Goal: Check status: Check status

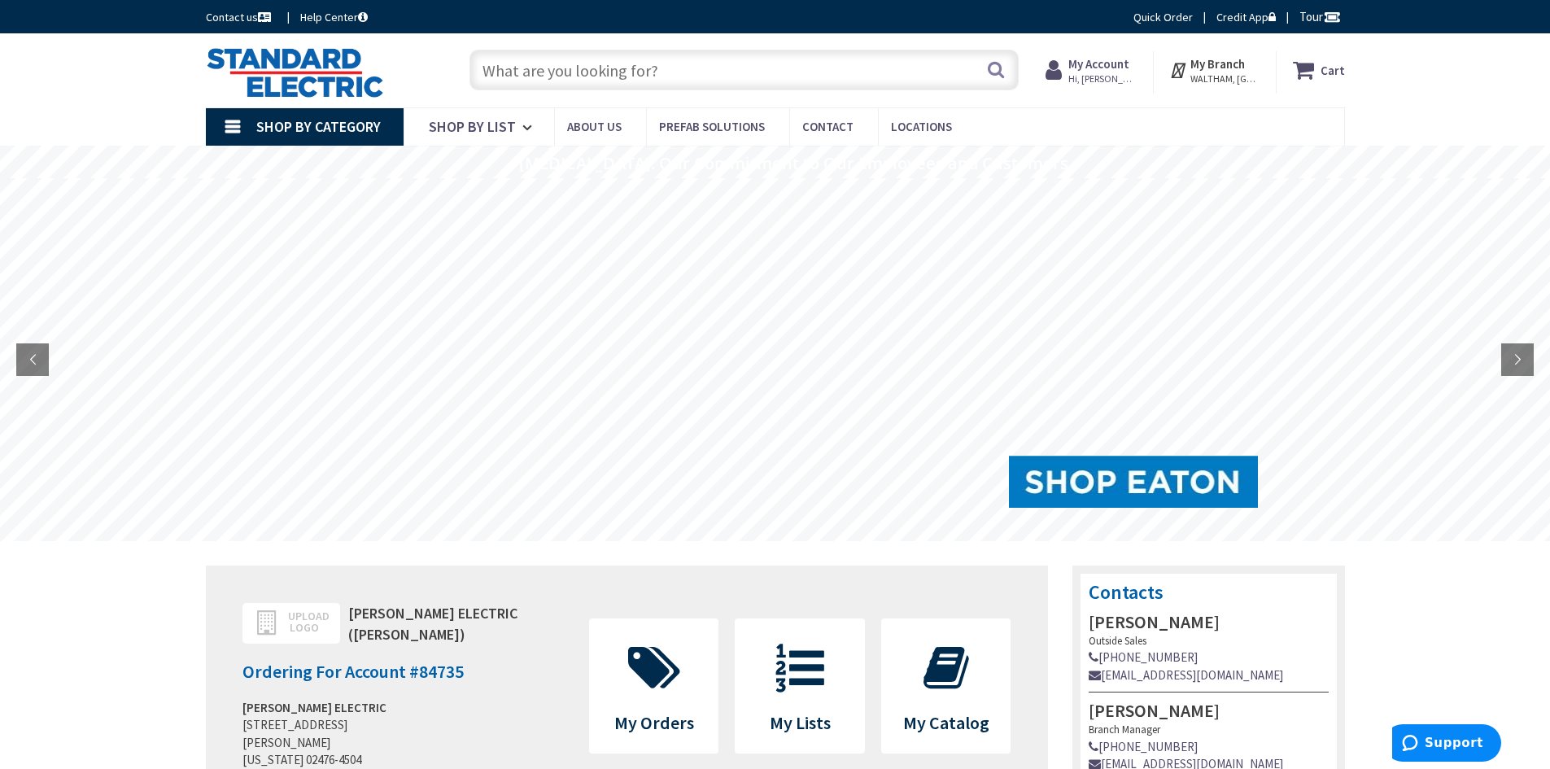
click at [1101, 60] on strong "My Account" at bounding box center [1098, 63] width 61 height 15
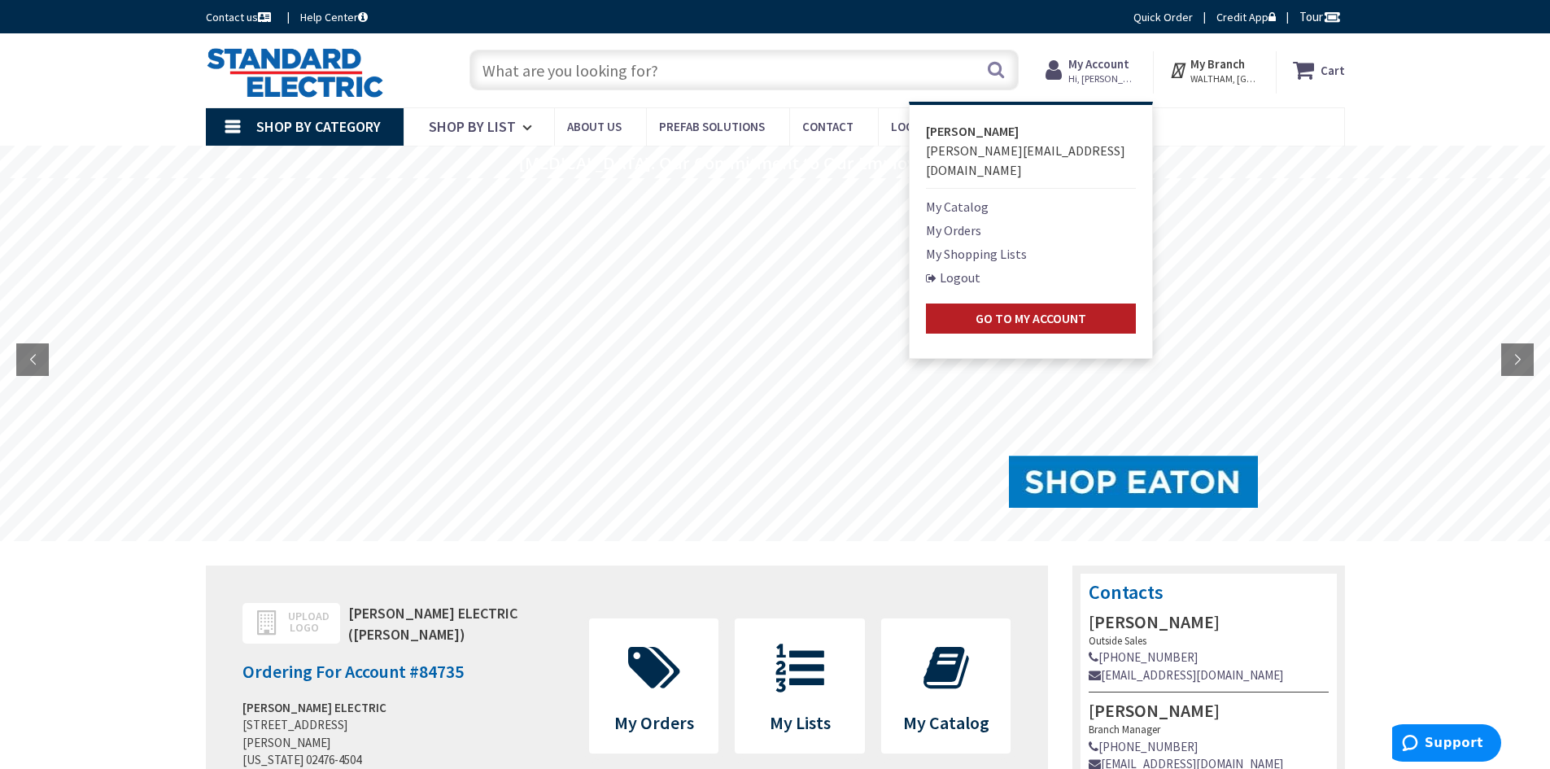
click at [1059, 303] on link "Go to My Account" at bounding box center [1031, 318] width 210 height 30
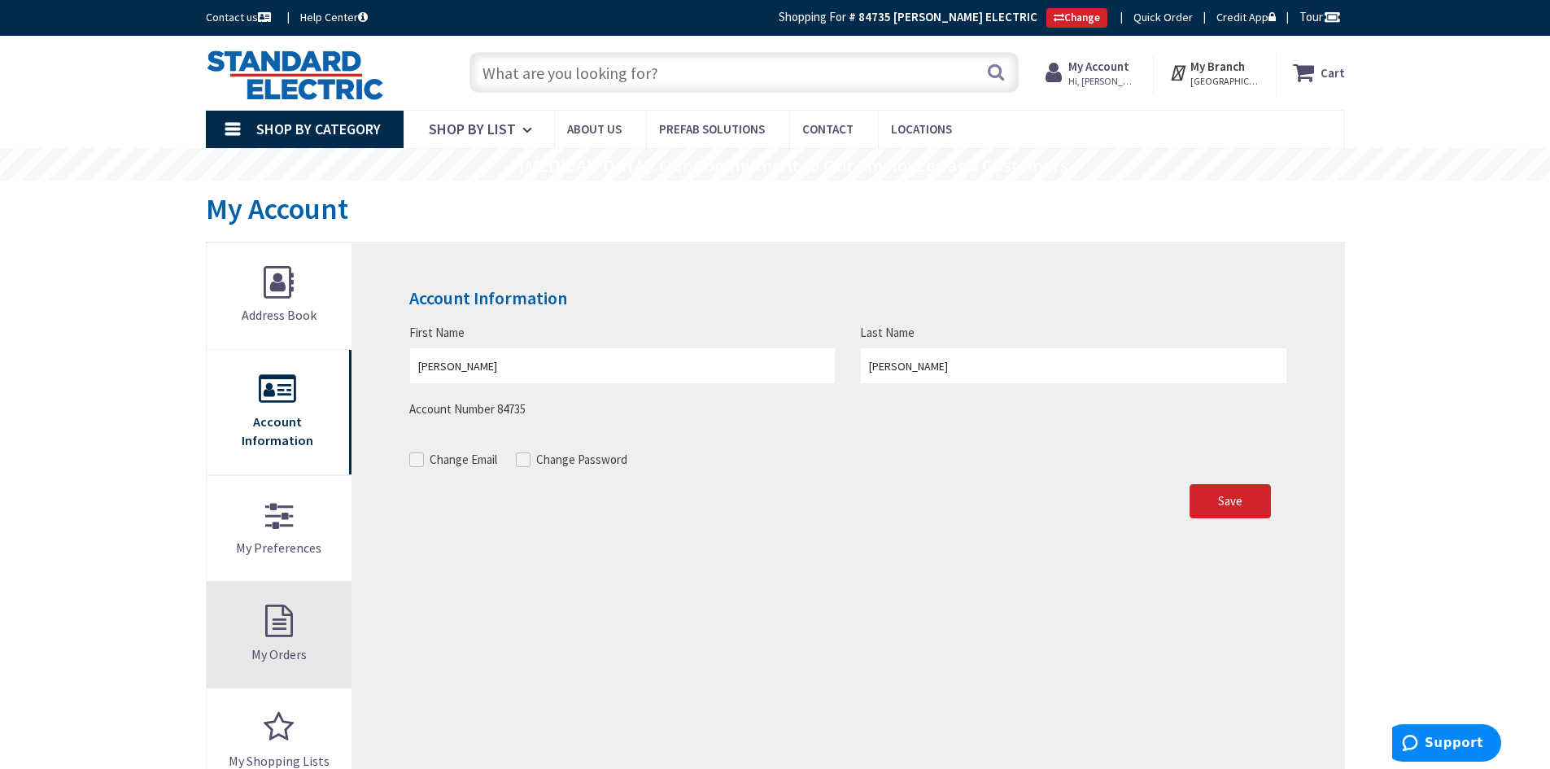
click at [269, 613] on link "My Orders" at bounding box center [280, 635] width 146 height 106
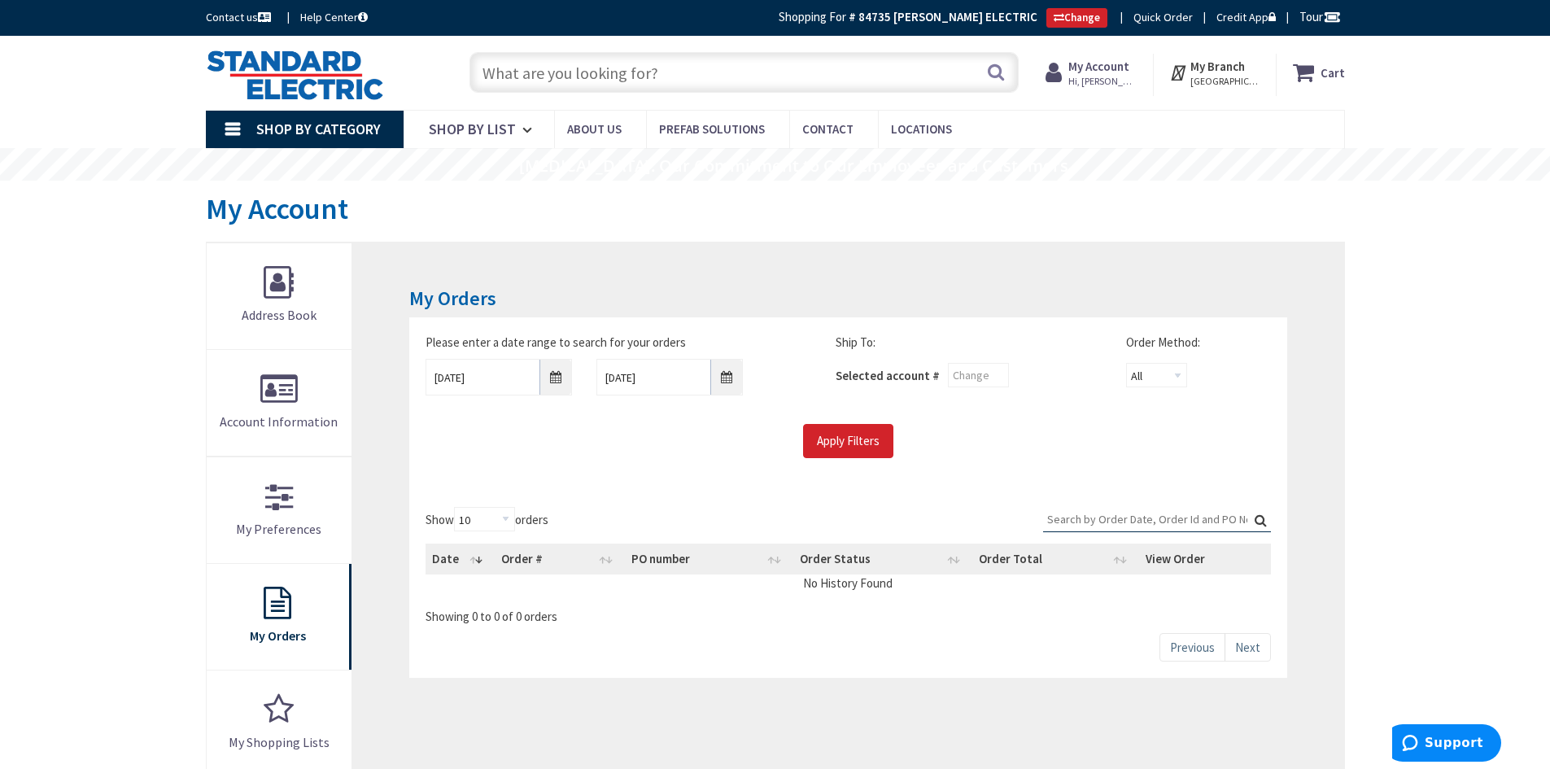
click at [1139, 520] on input "Search:" at bounding box center [1157, 519] width 228 height 24
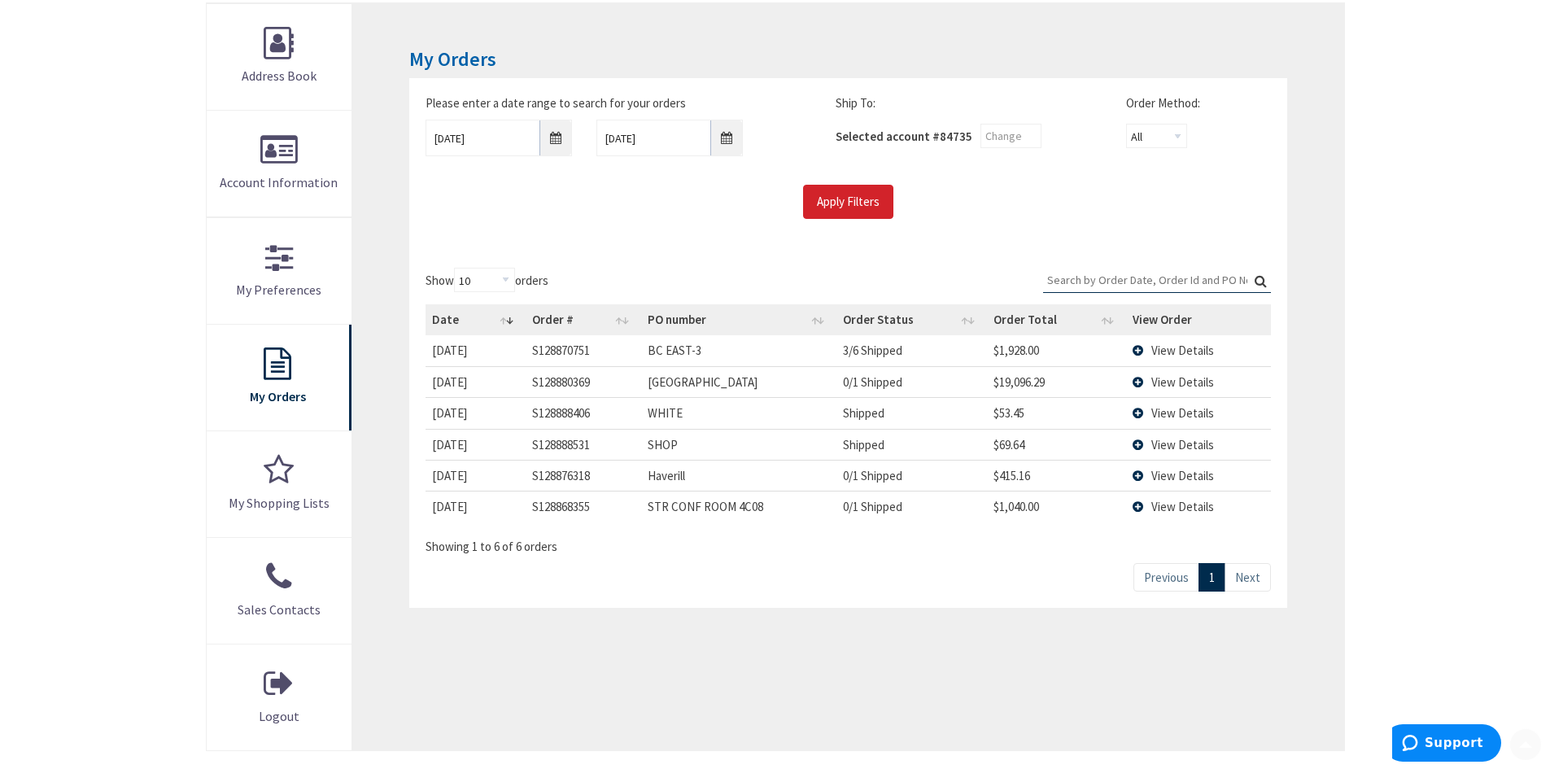
scroll to position [244, 0]
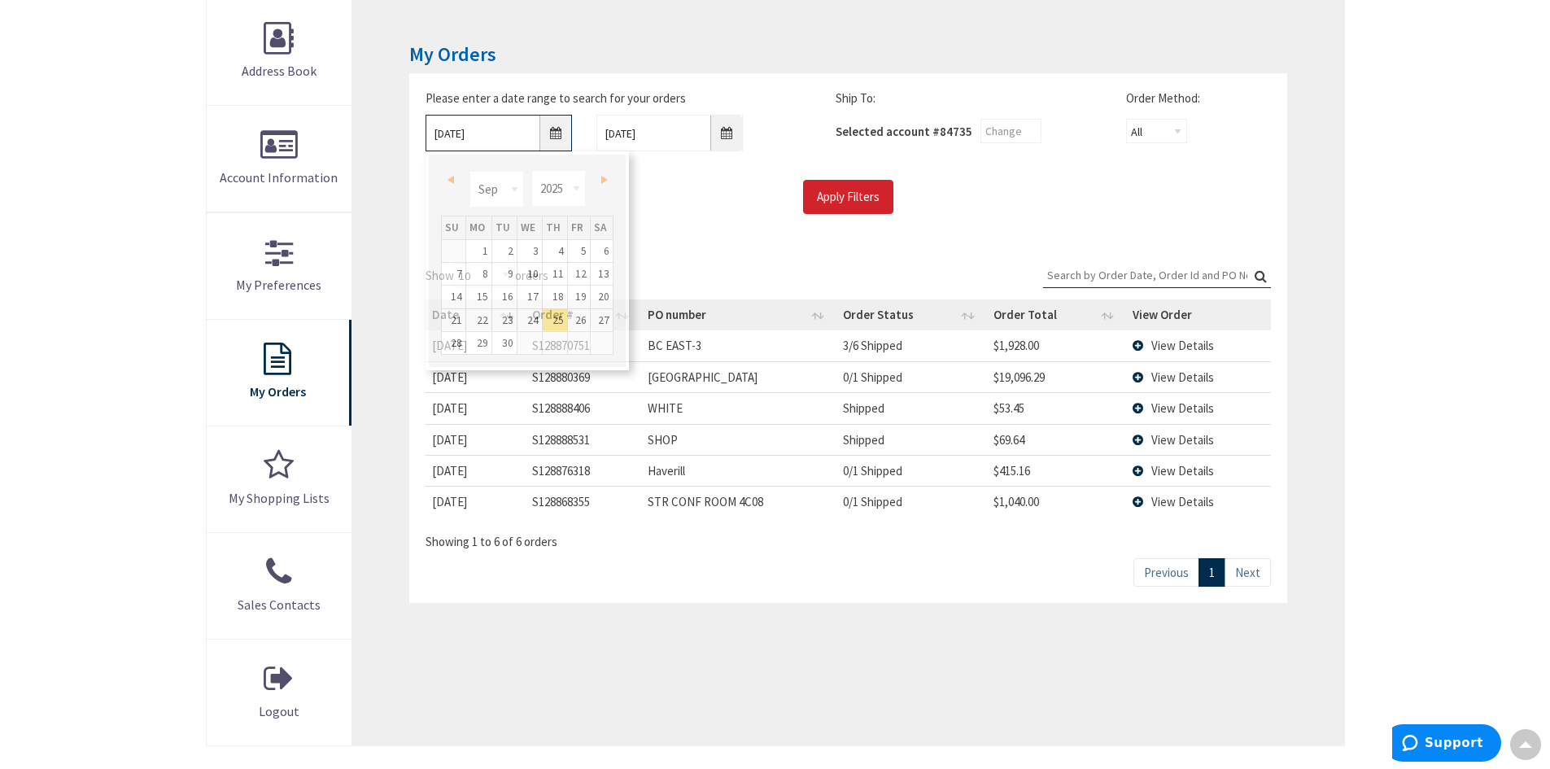
click at [556, 131] on input "9/25/2025" at bounding box center [498, 133] width 146 height 37
click at [486, 248] on link "1" at bounding box center [478, 251] width 25 height 22
type input "09/01/2025"
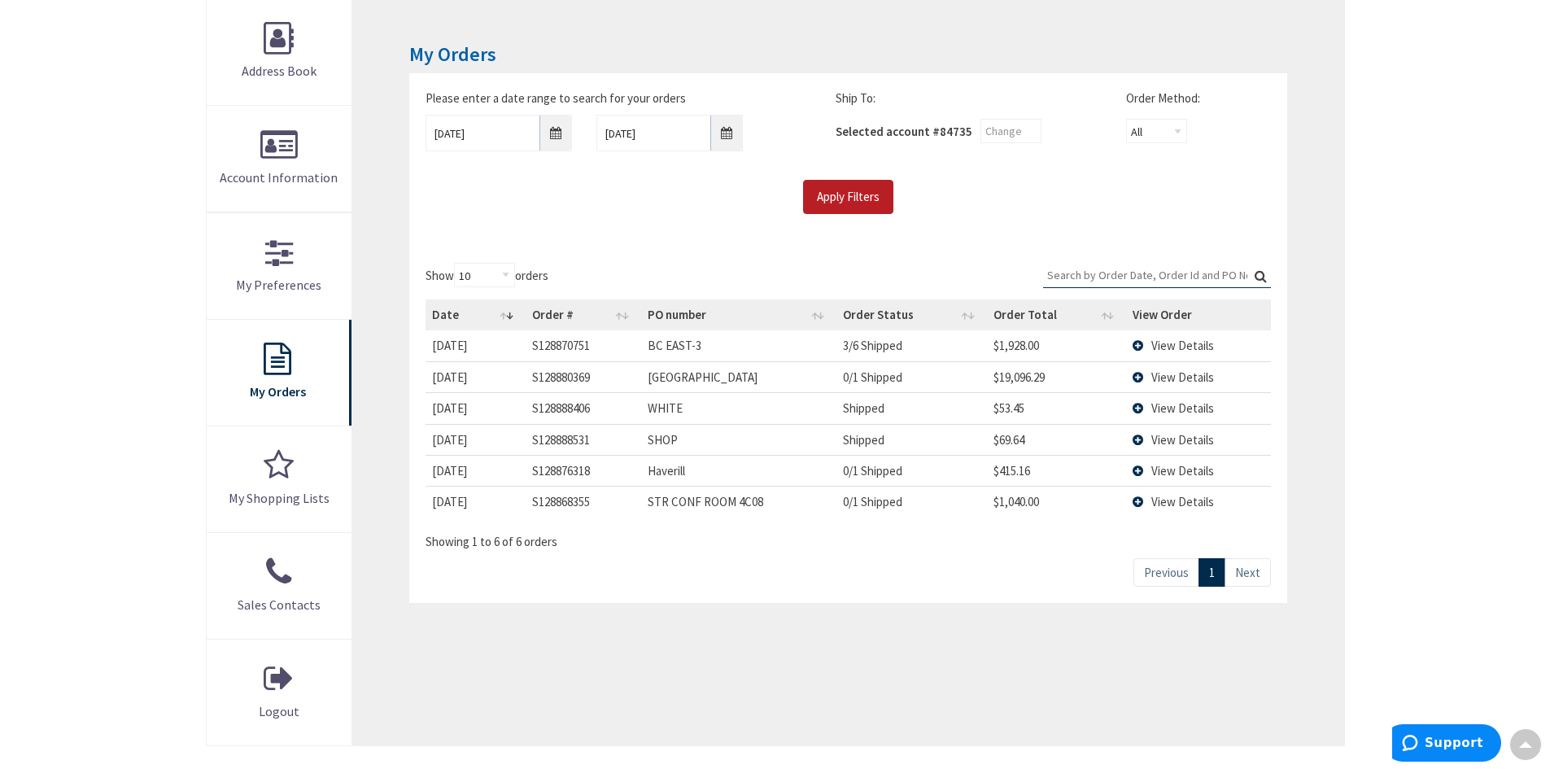
click at [821, 194] on input "Apply Filters" at bounding box center [848, 197] width 90 height 34
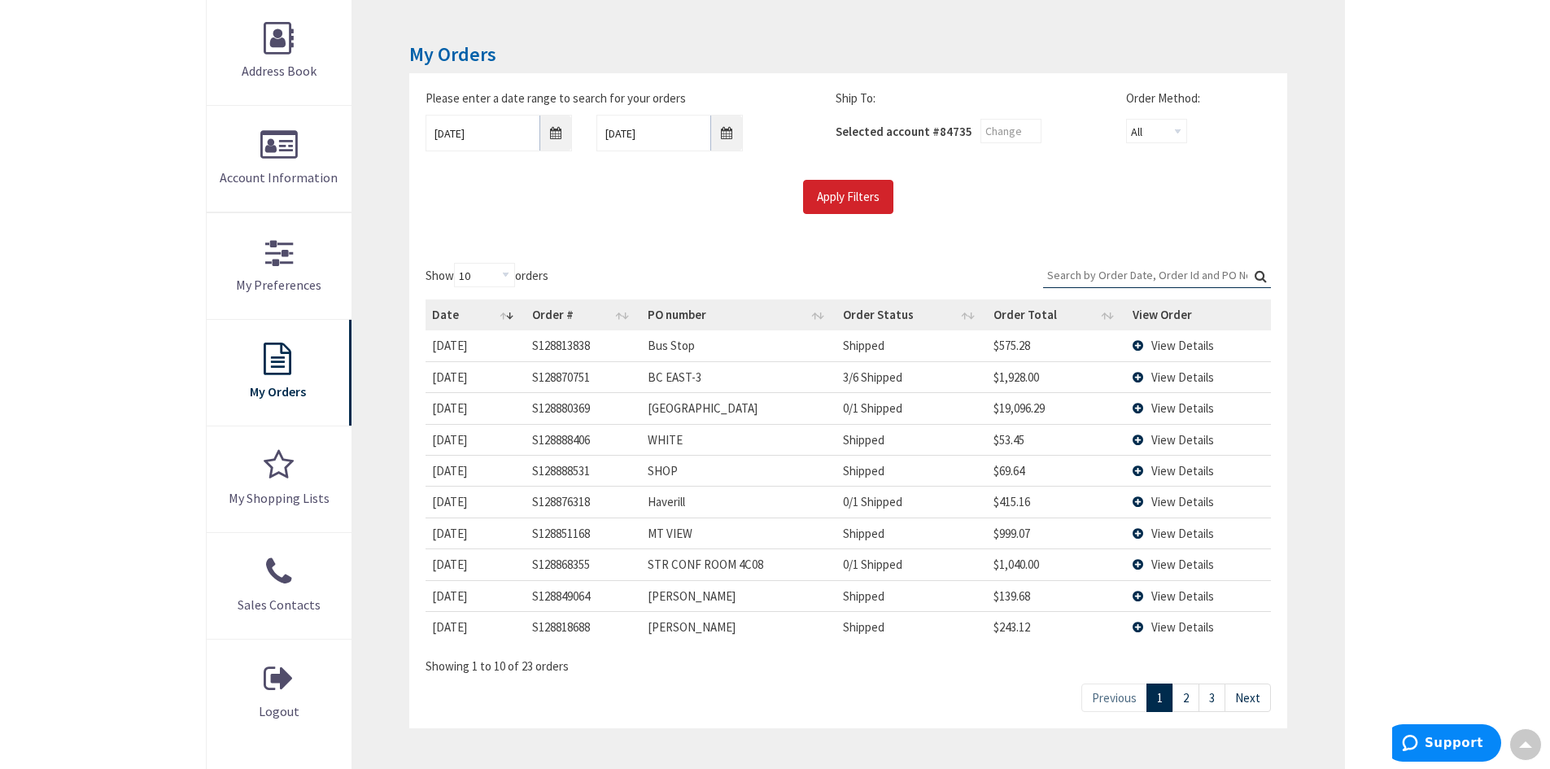
click at [1064, 268] on input "Search:" at bounding box center [1157, 275] width 228 height 24
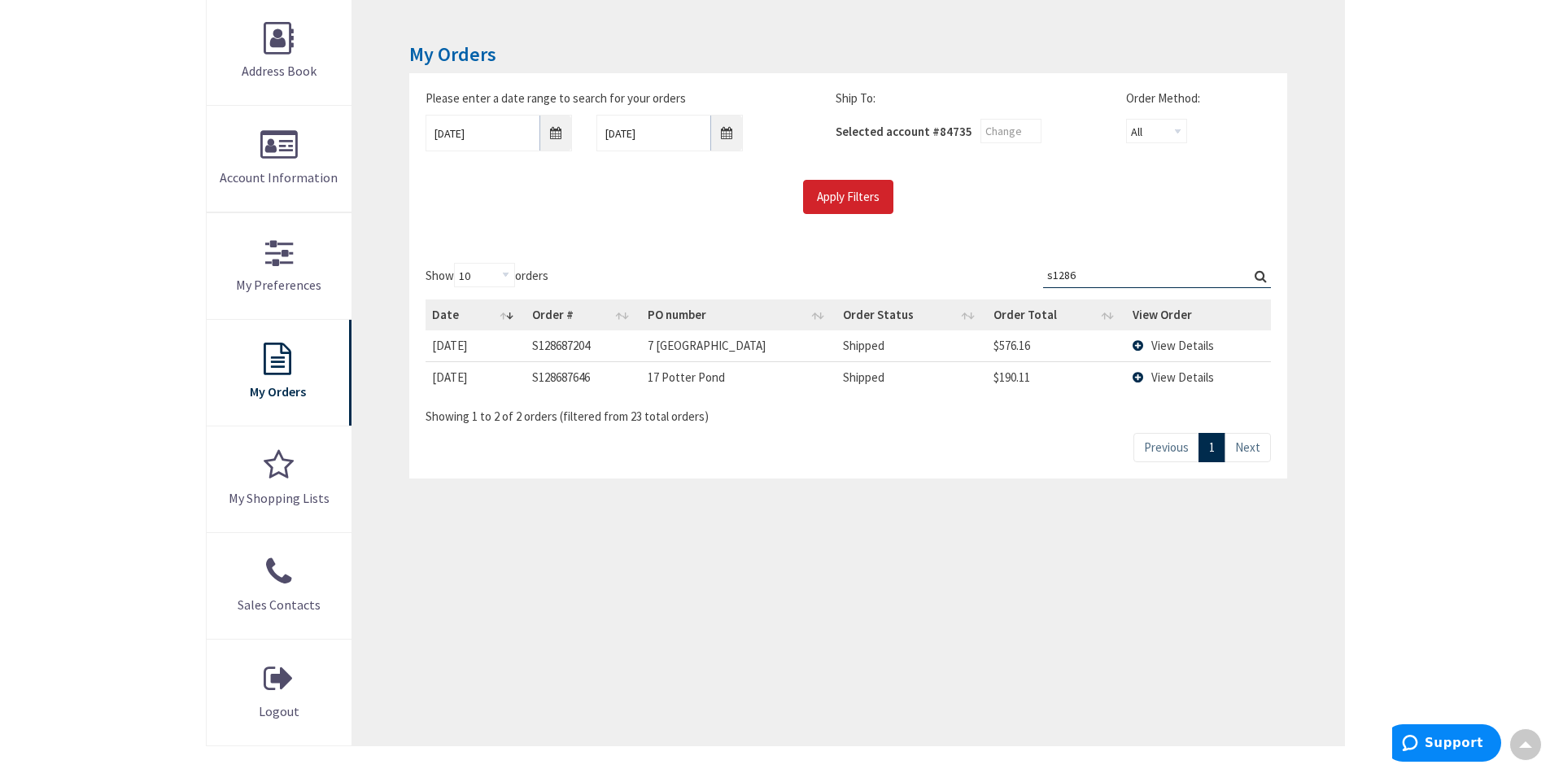
type input "s12867"
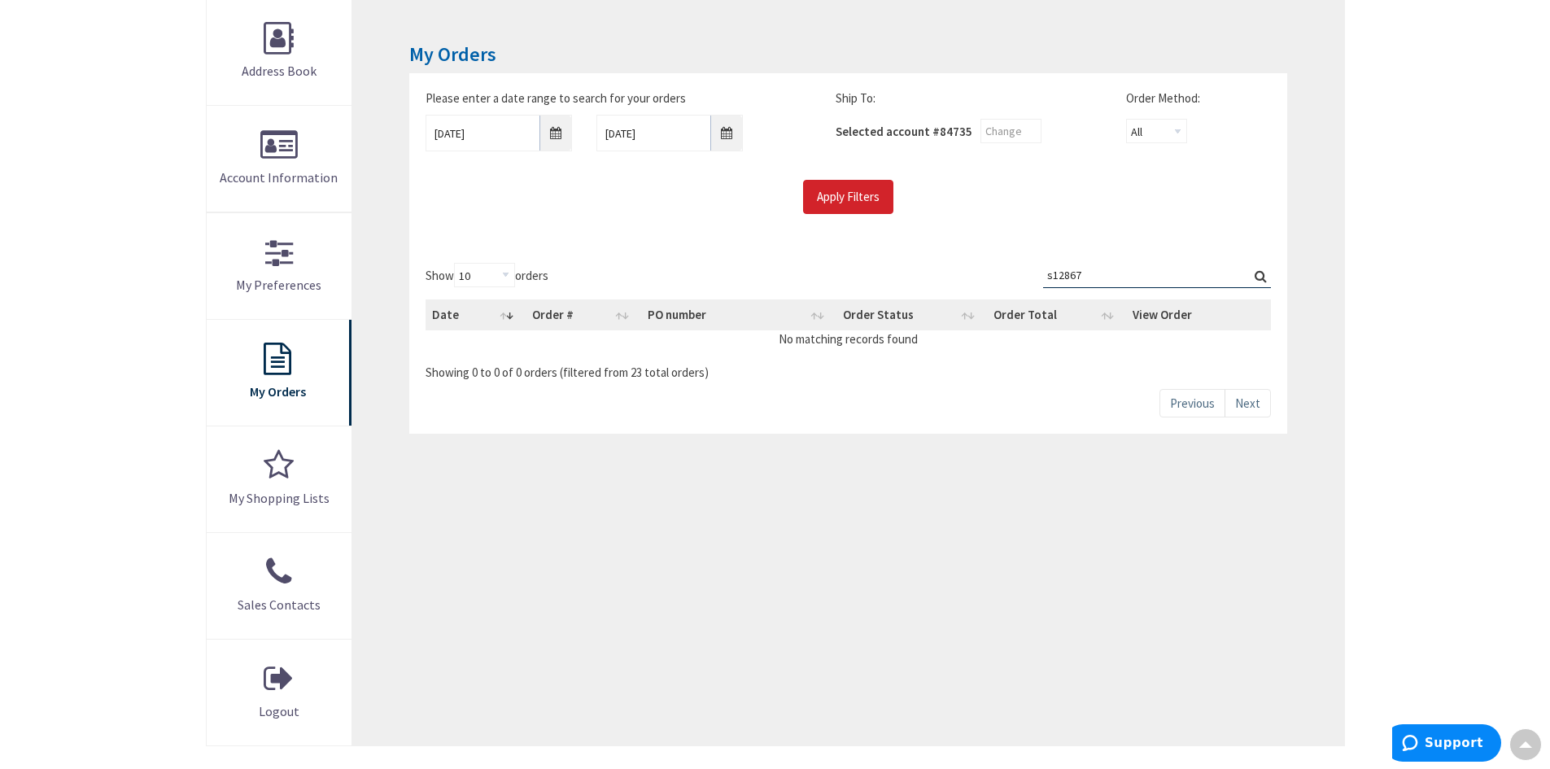
drag, startPoint x: 1085, startPoint y: 280, endPoint x: 979, endPoint y: 299, distance: 107.4
click at [979, 299] on div "Show 10 25 50 100 orders Search: s12867 Date Order # PO number Order Status Ord…" at bounding box center [847, 322] width 844 height 118
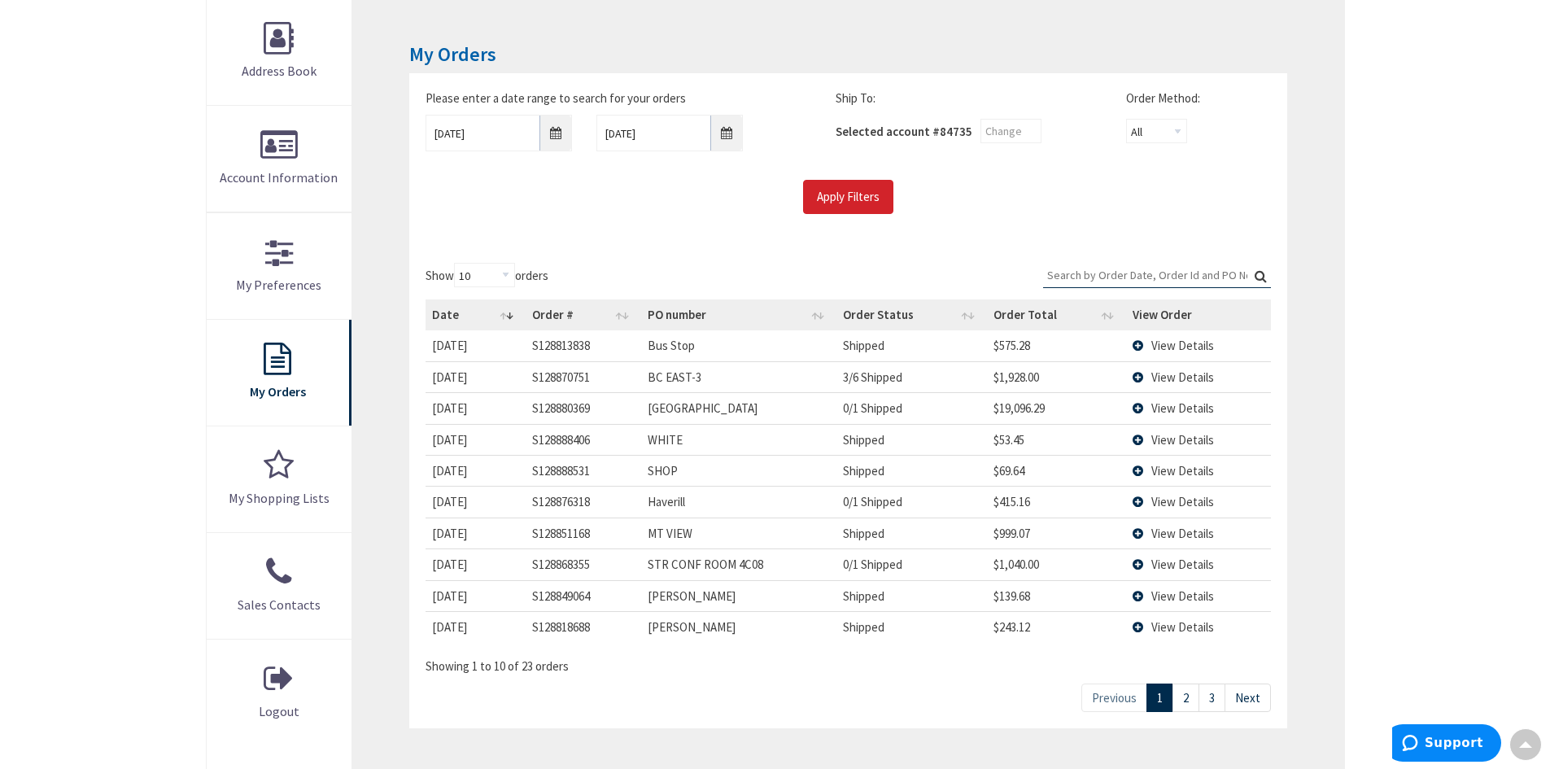
click at [1254, 699] on link "Next" at bounding box center [1247, 697] width 46 height 28
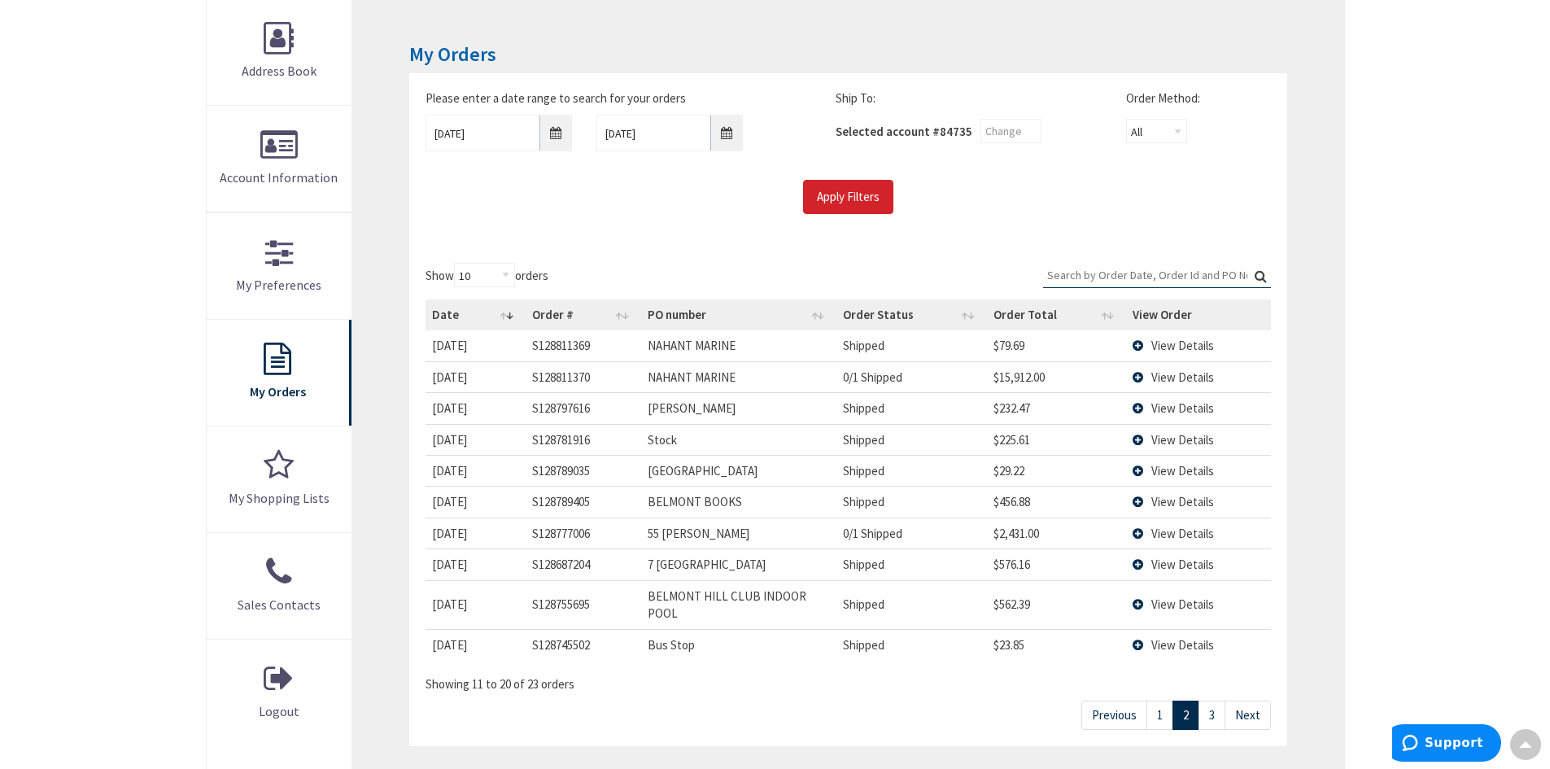
click at [1157, 700] on link "1" at bounding box center [1159, 714] width 27 height 28
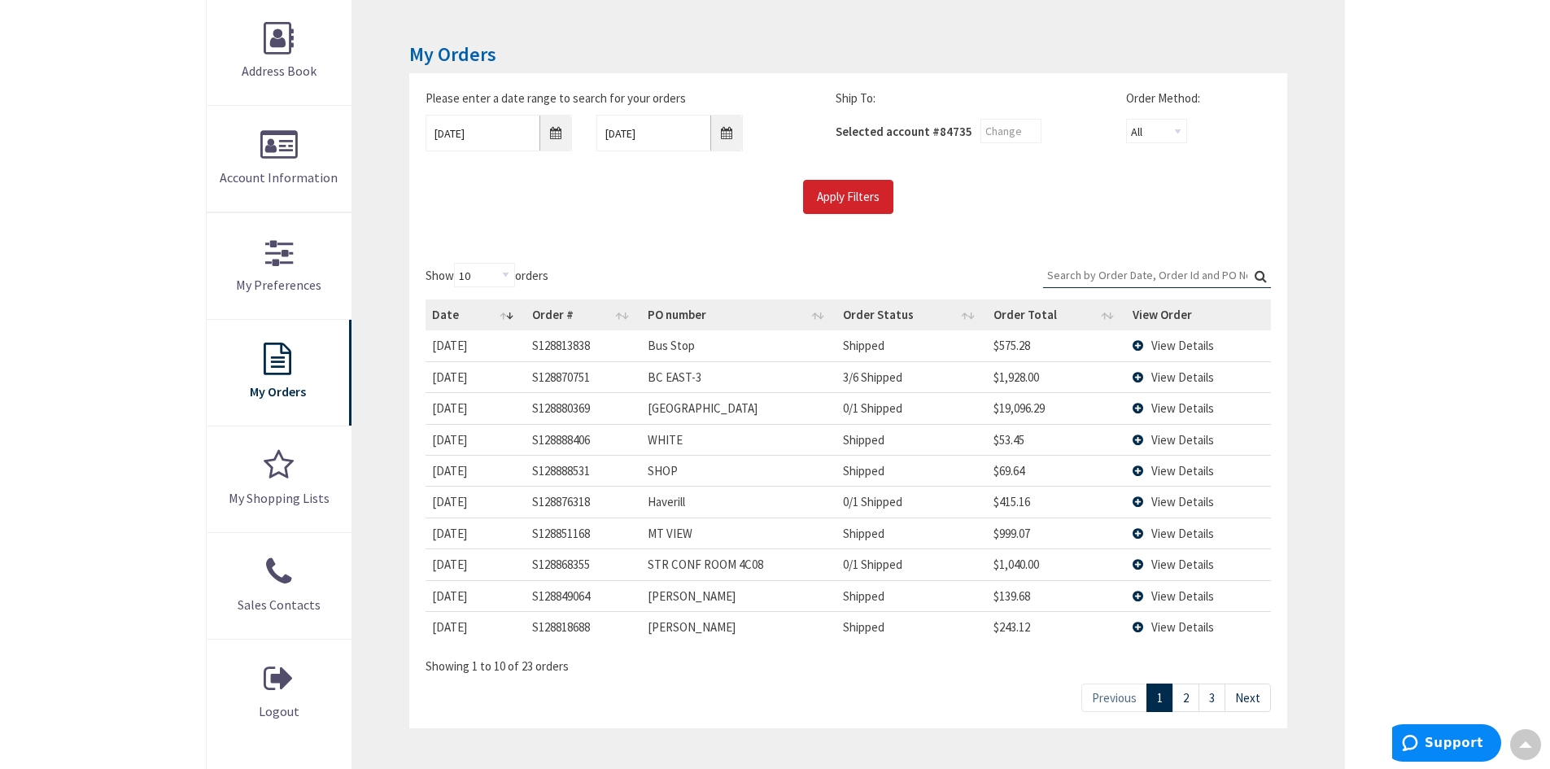
click at [1072, 274] on input "Search:" at bounding box center [1157, 275] width 228 height 24
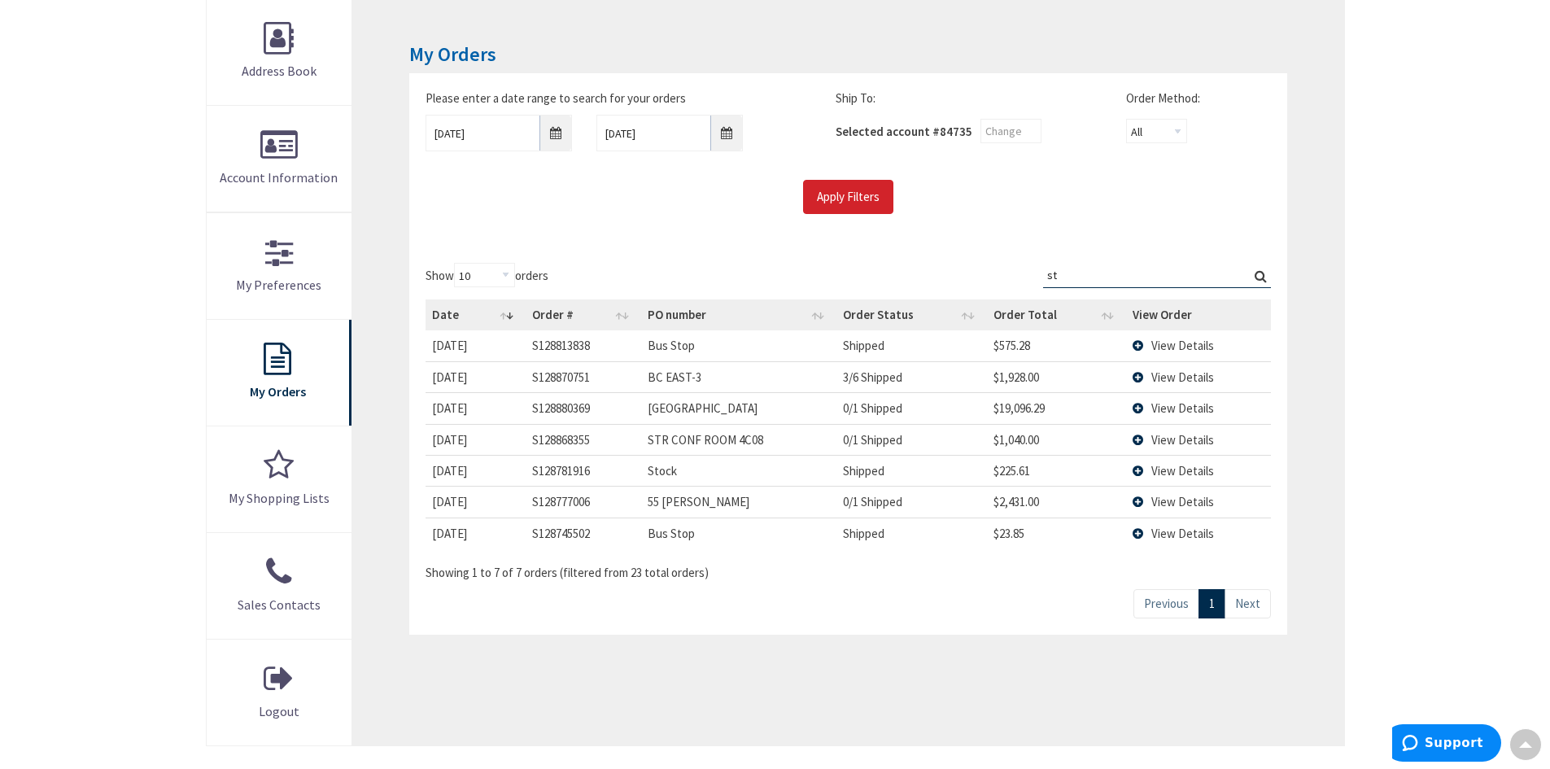
type input "s"
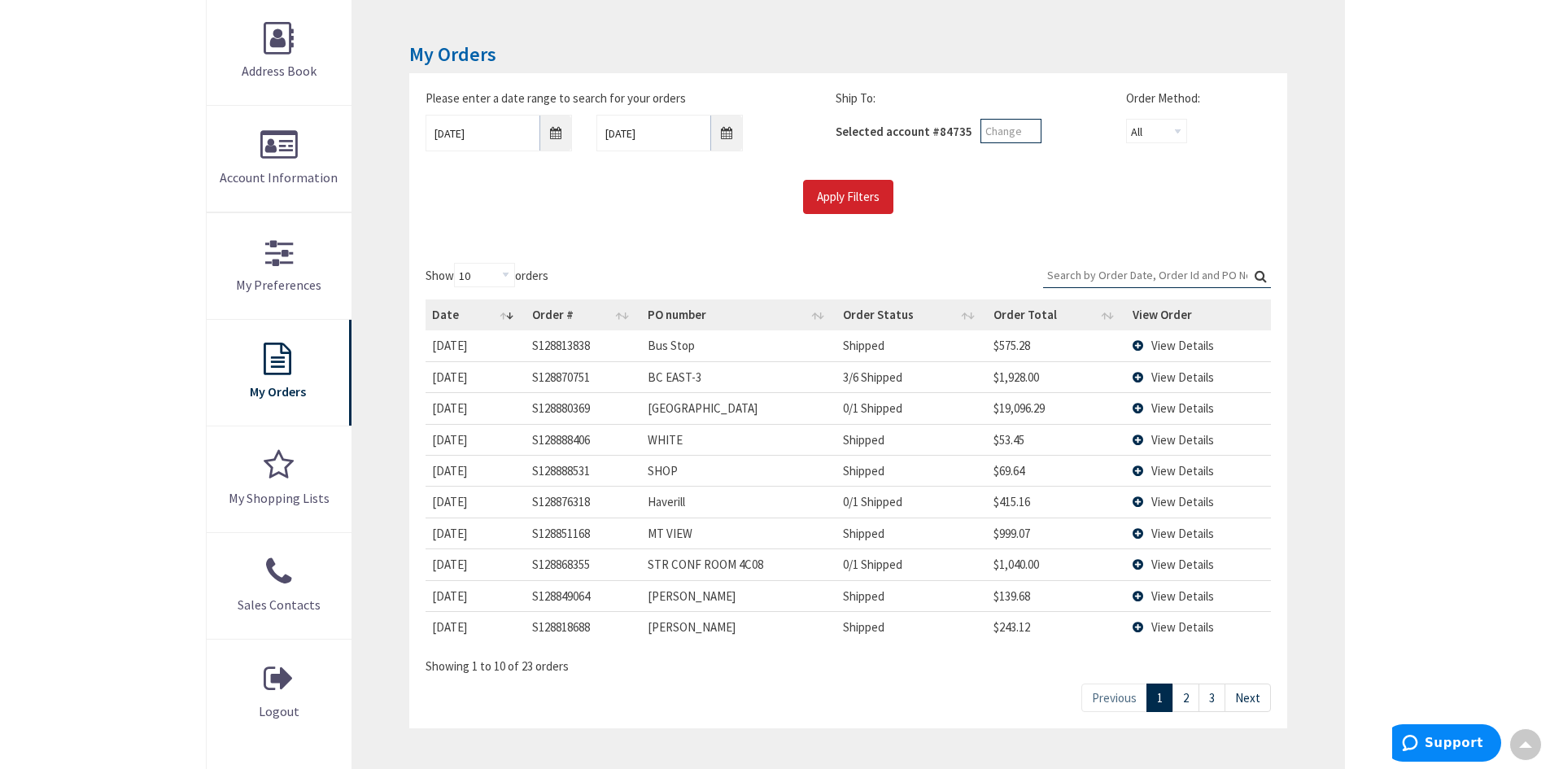
click at [986, 125] on input "text" at bounding box center [1010, 131] width 61 height 24
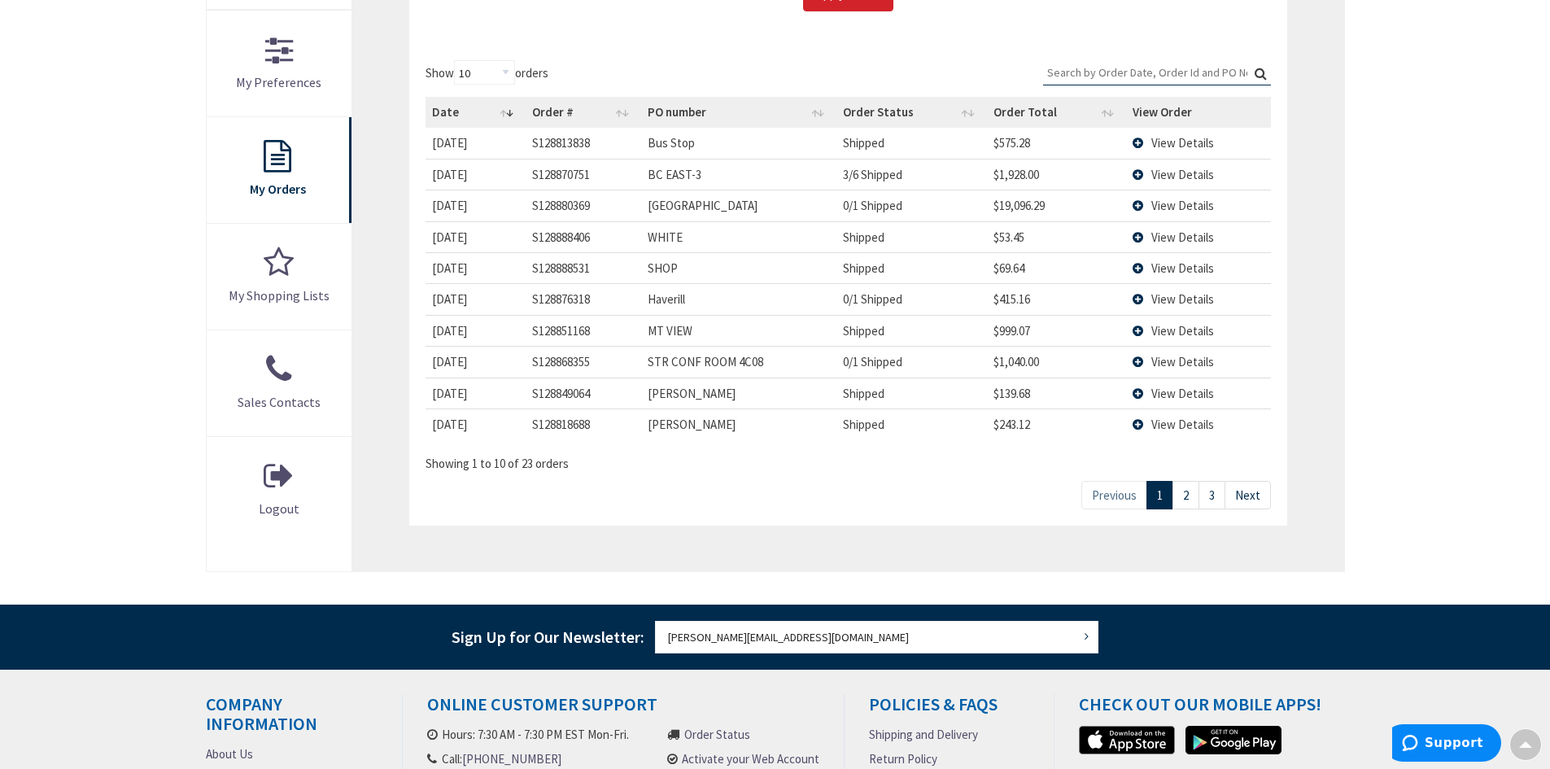
scroll to position [407, 0]
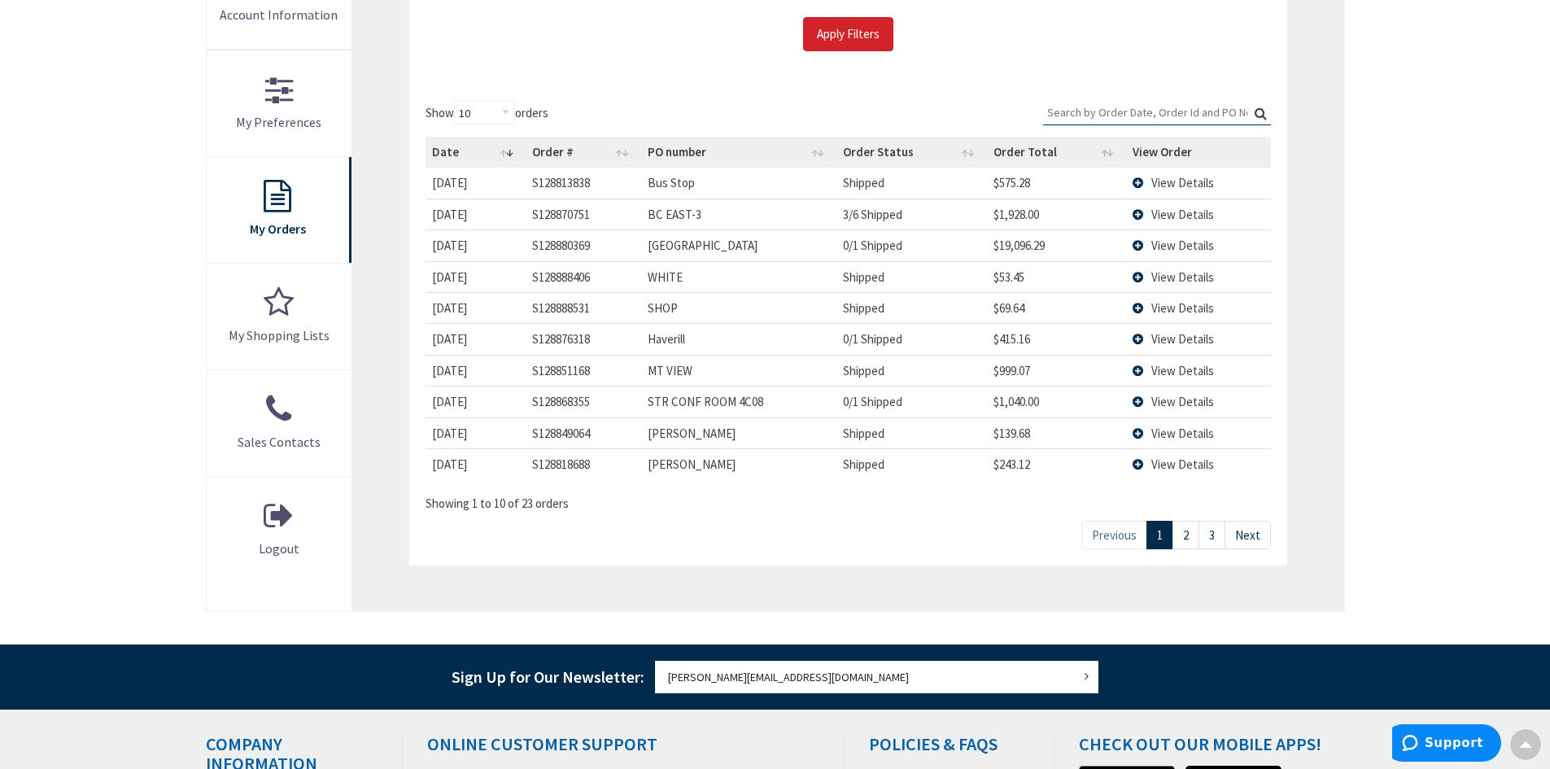
click at [1188, 532] on link "2" at bounding box center [1185, 535] width 27 height 28
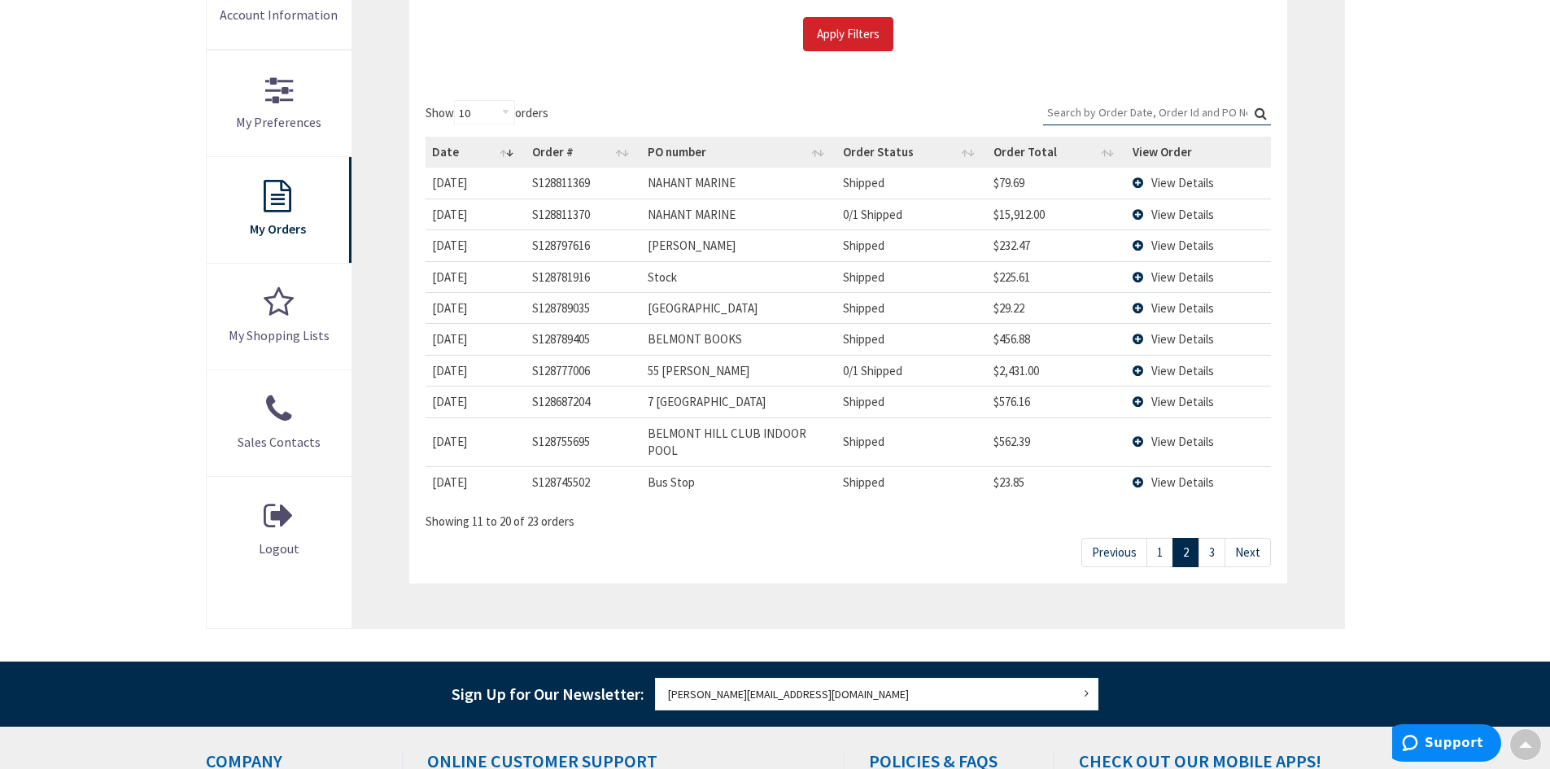
click at [1215, 538] on link "3" at bounding box center [1211, 552] width 27 height 28
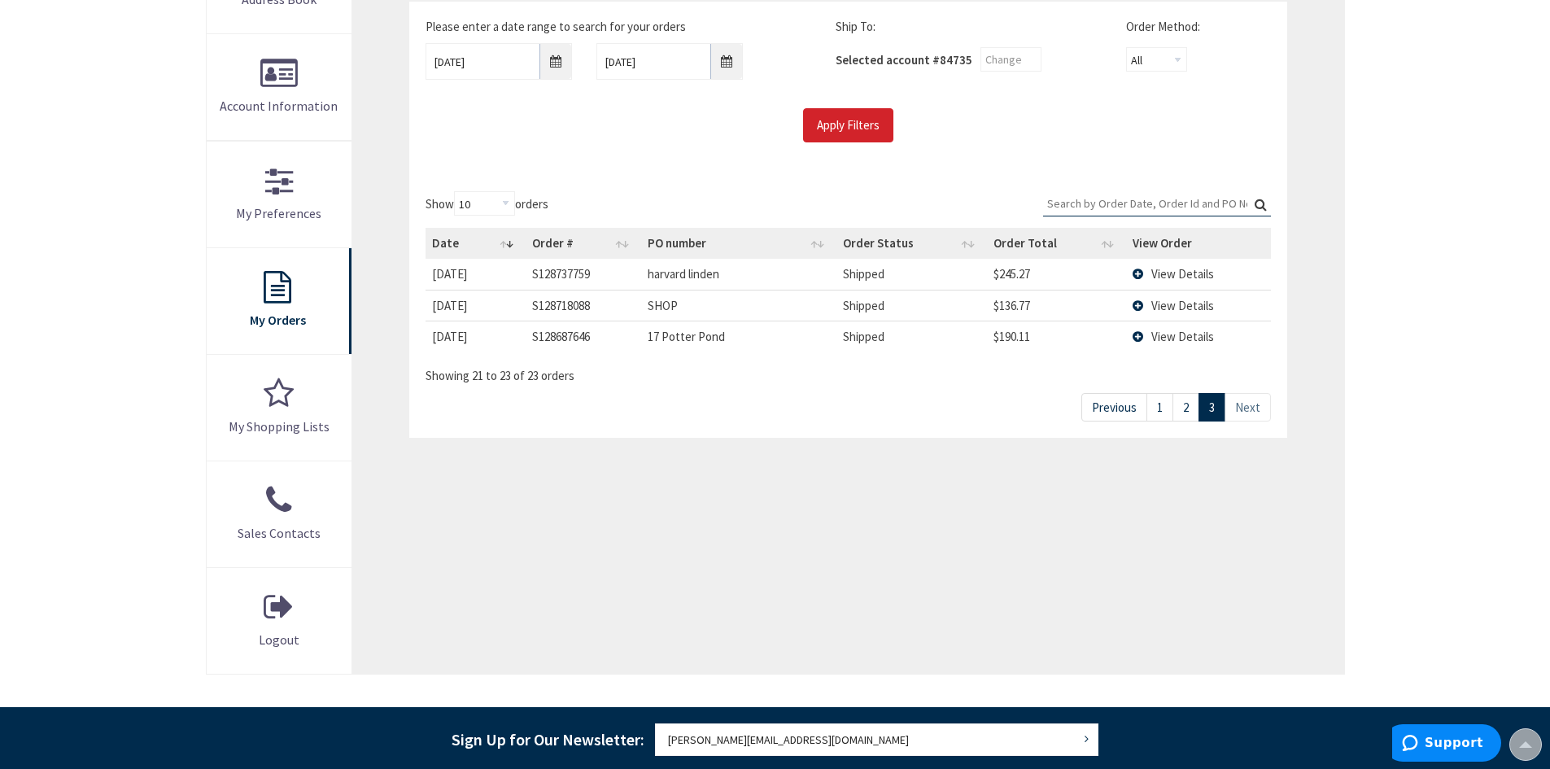
scroll to position [0, 0]
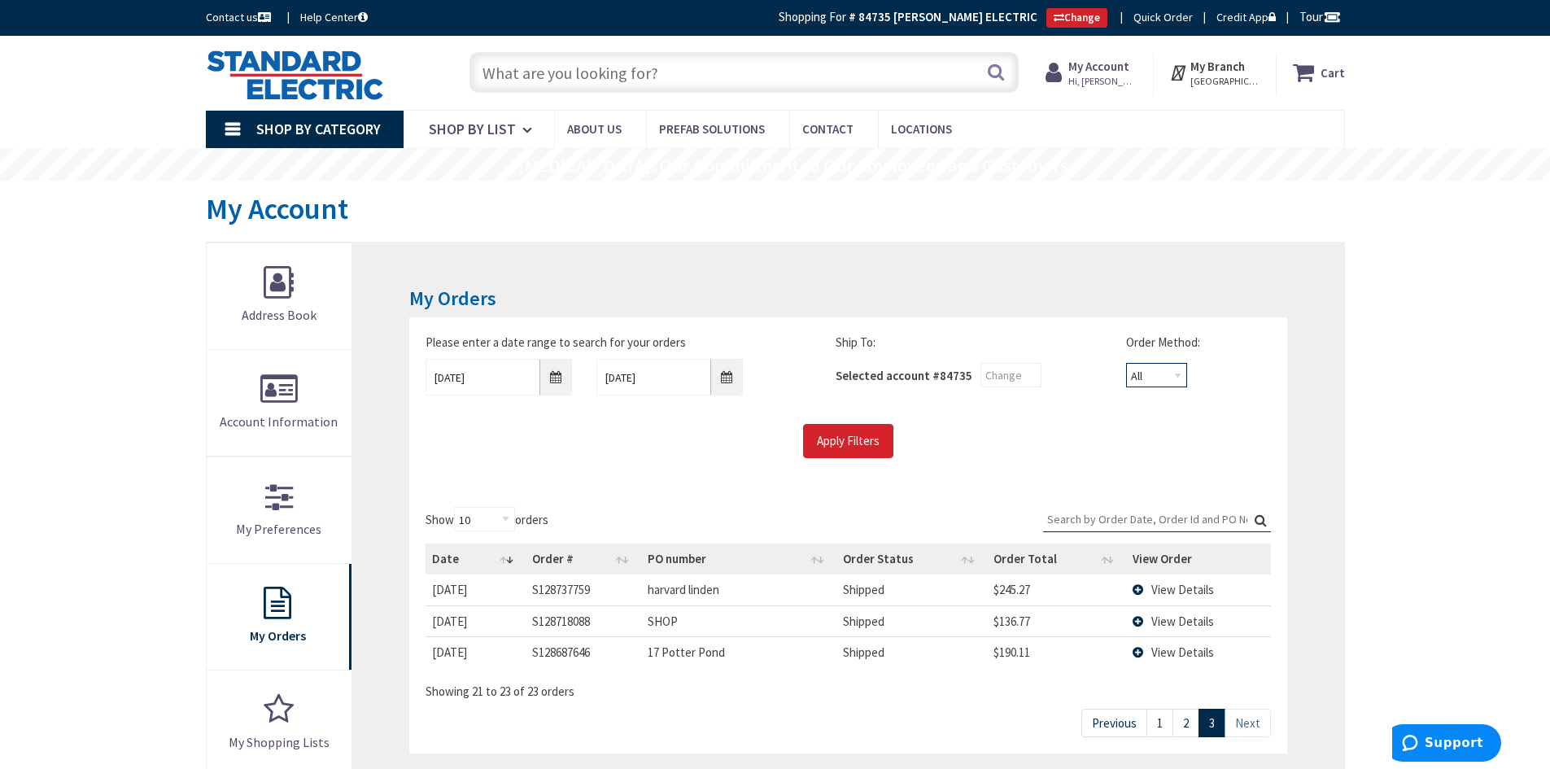
click at [1177, 373] on select "All Offline Online" at bounding box center [1156, 375] width 61 height 24
click at [1166, 714] on link "1" at bounding box center [1159, 723] width 27 height 28
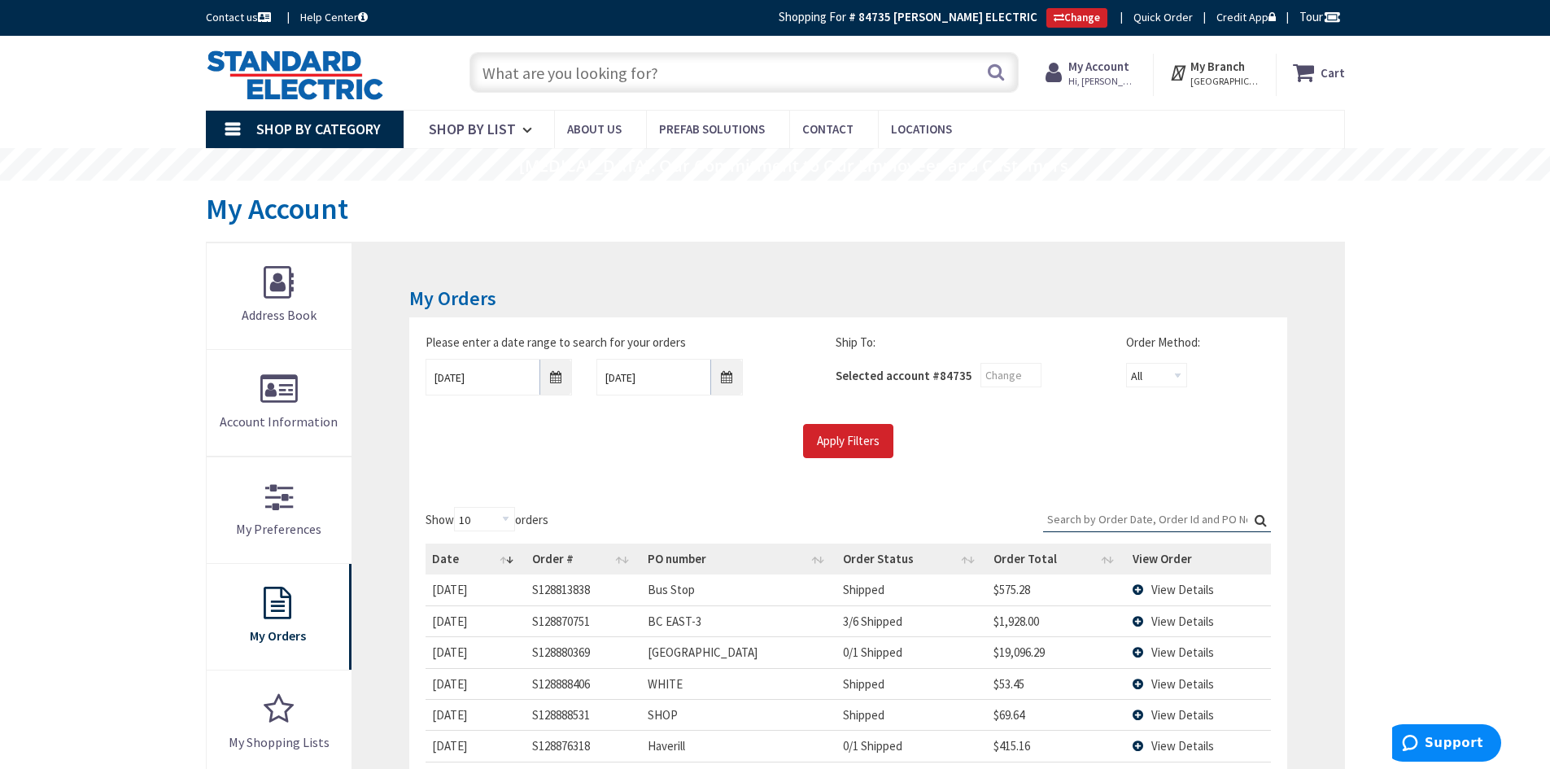
click at [1076, 521] on input "Search:" at bounding box center [1157, 519] width 228 height 24
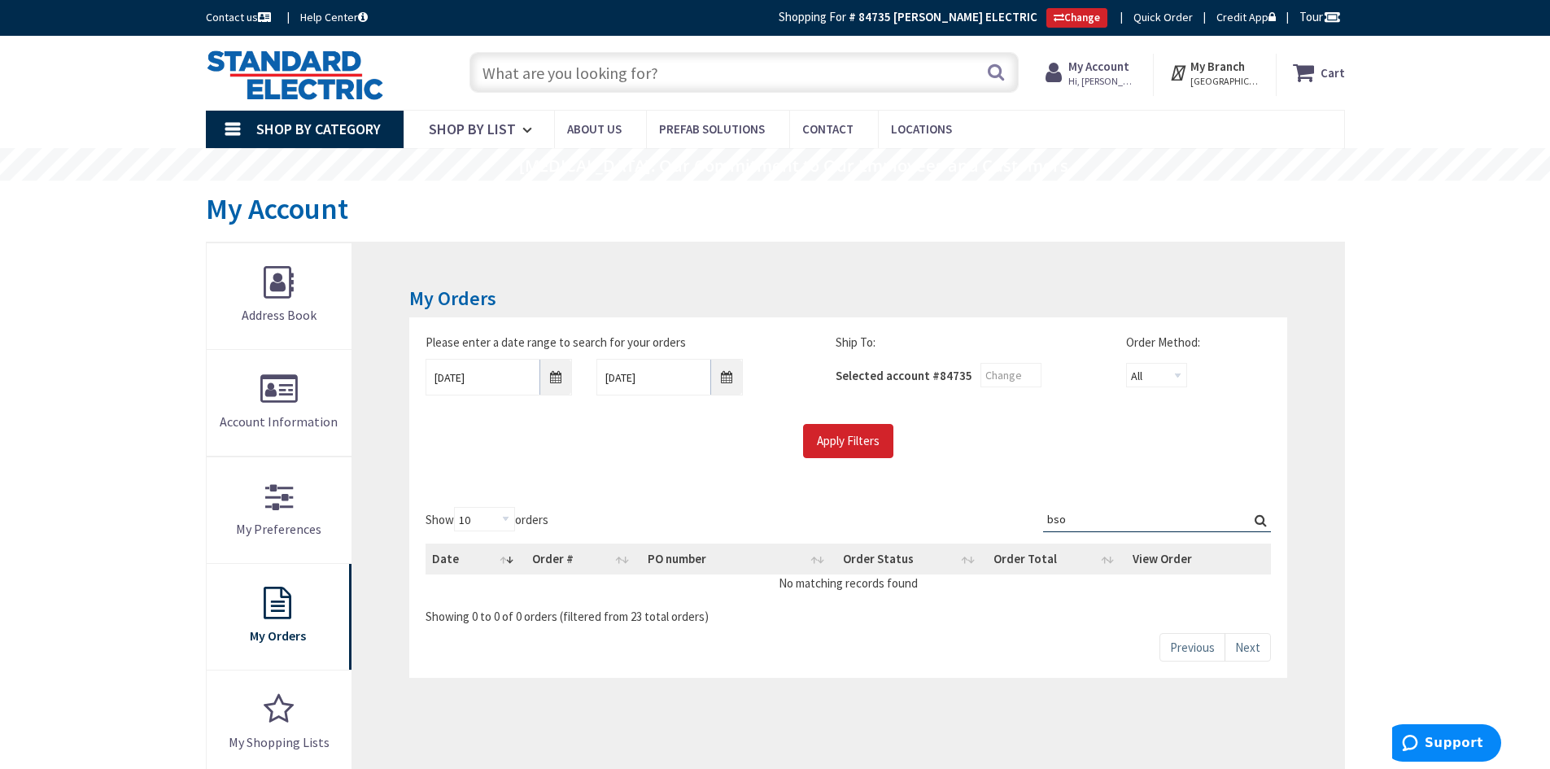
type input "bso"
